Goal: Task Accomplishment & Management: Use online tool/utility

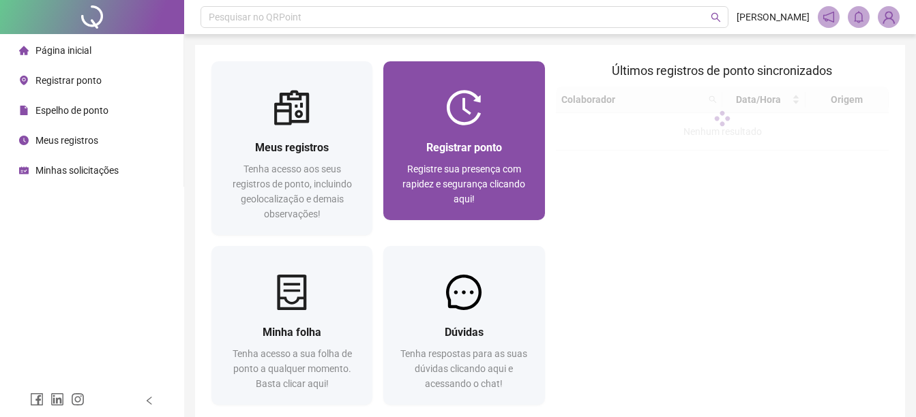
click at [476, 150] on span "Registrar ponto" at bounding box center [464, 147] width 76 height 13
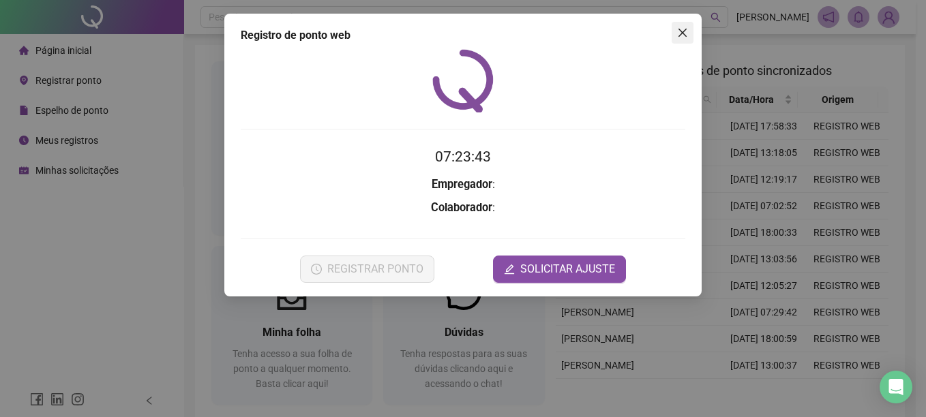
click at [680, 29] on icon "close" at bounding box center [682, 32] width 11 height 11
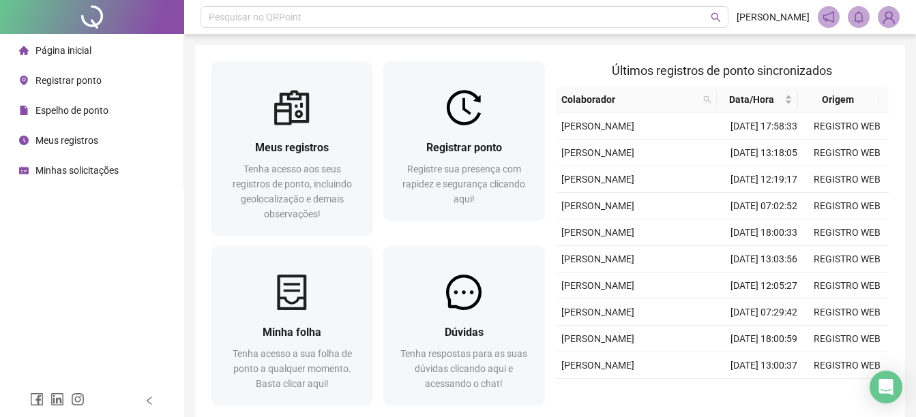
click at [78, 82] on span "Registrar ponto" at bounding box center [68, 80] width 66 height 11
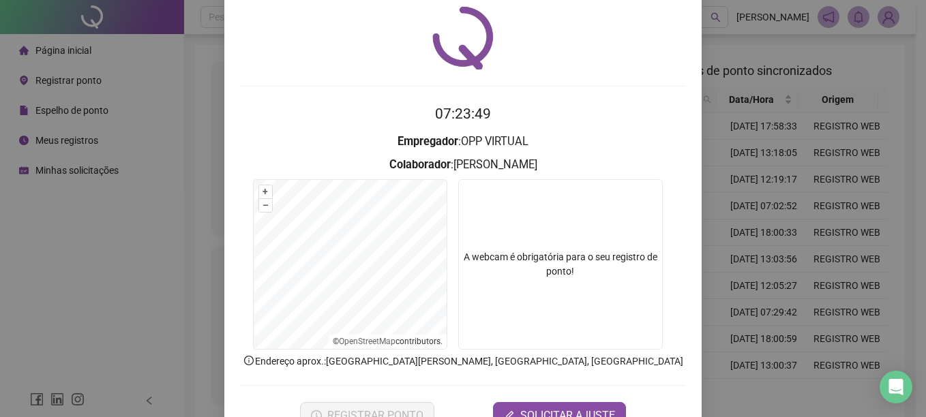
scroll to position [85, 0]
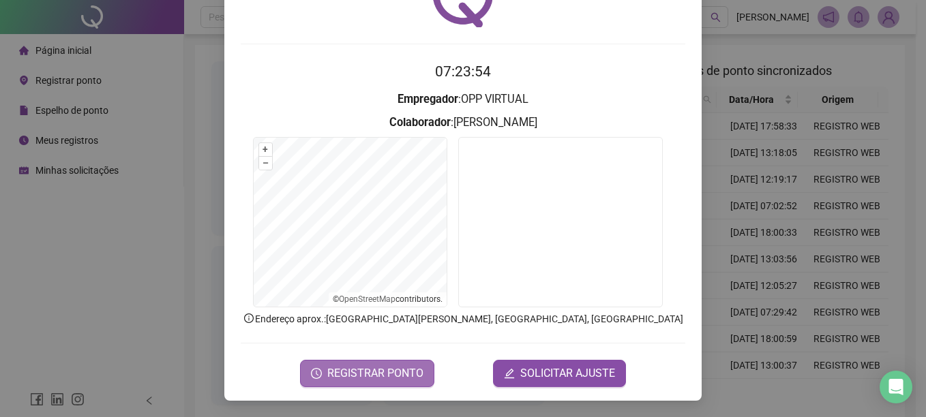
click at [376, 371] on span "REGISTRAR PONTO" at bounding box center [375, 373] width 96 height 16
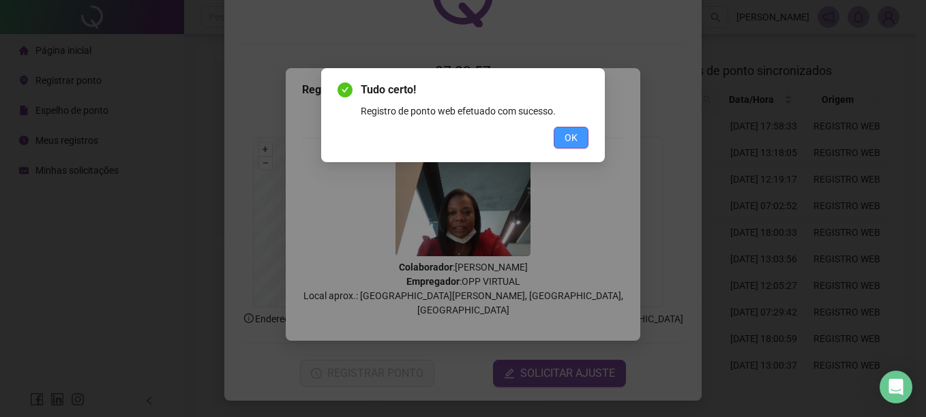
click at [583, 133] on button "OK" at bounding box center [571, 138] width 35 height 22
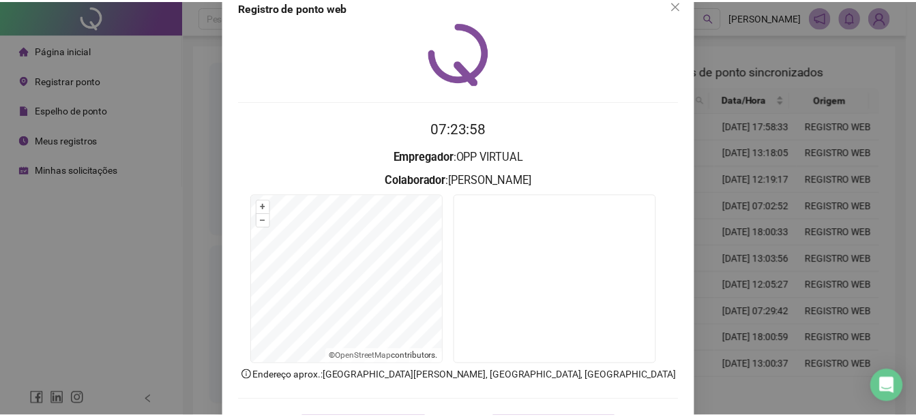
scroll to position [0, 0]
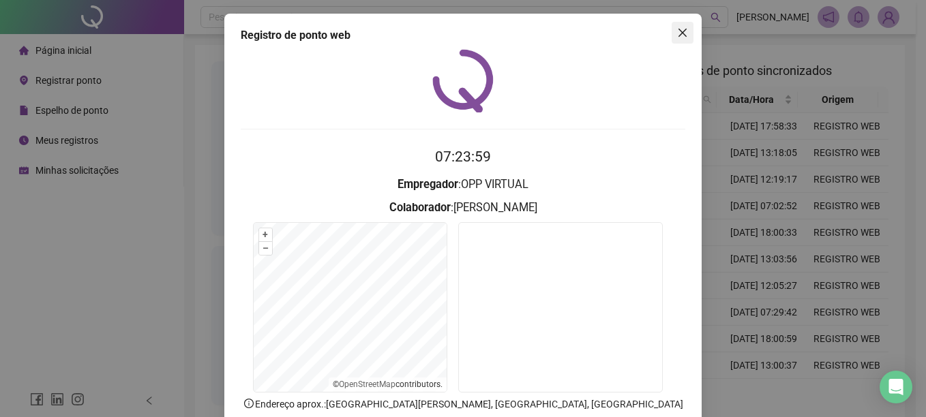
click at [677, 36] on icon "close" at bounding box center [682, 32] width 11 height 11
